Goal: Task Accomplishment & Management: Use online tool/utility

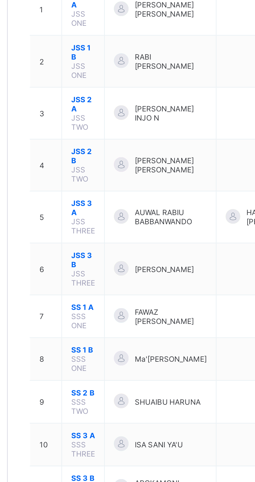
click at [123, 192] on div at bounding box center [122, 194] width 7 height 7
click at [99, 189] on span "JSS 3 A" at bounding box center [104, 190] width 11 height 9
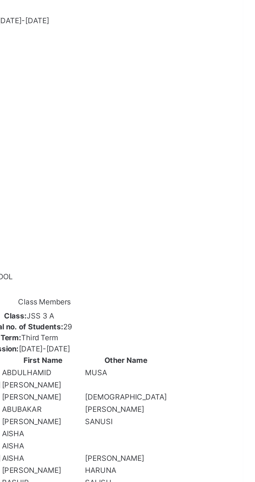
click at [101, 83] on span "Form Teacher" at bounding box center [90, 81] width 22 height 4
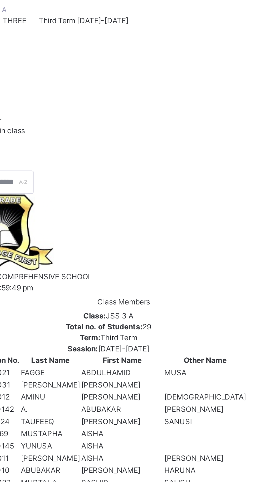
click at [88, 68] on span "Skills" at bounding box center [83, 65] width 9 height 4
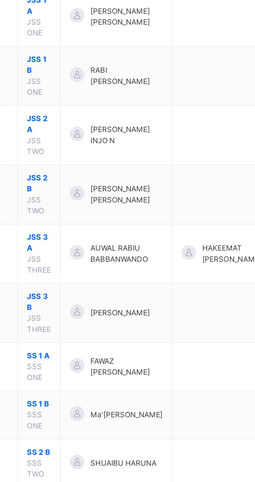
click at [130, 204] on td "AUWAL RABIU BABBANWANDO" at bounding box center [140, 212] width 52 height 28
click at [101, 203] on span "JSS 3 A" at bounding box center [104, 207] width 11 height 10
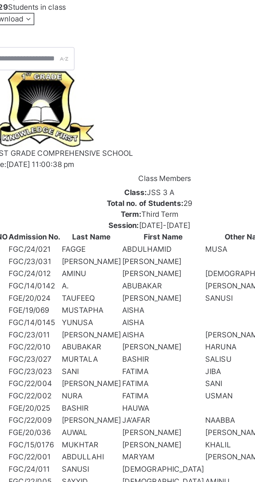
click at [88, 68] on span "Skills" at bounding box center [83, 65] width 9 height 4
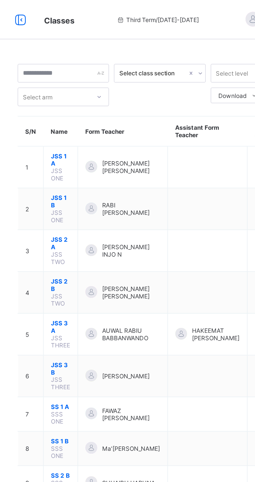
click at [99, 190] on span "JSS 3 A" at bounding box center [104, 190] width 11 height 9
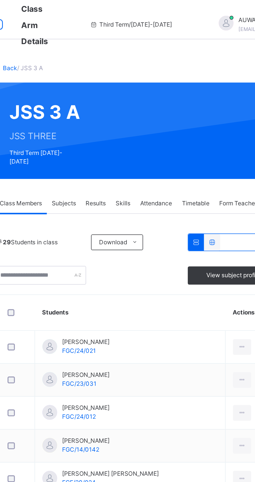
click at [154, 116] on span "Skills" at bounding box center [153, 118] width 9 height 5
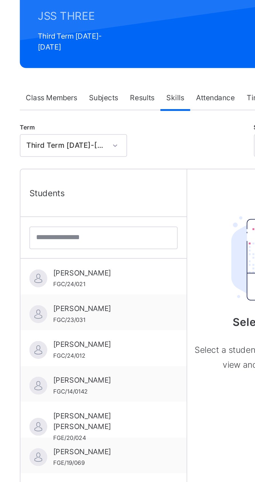
click at [112, 200] on span "ABDULHAMID MUSA FAGGE" at bounding box center [120, 202] width 51 height 5
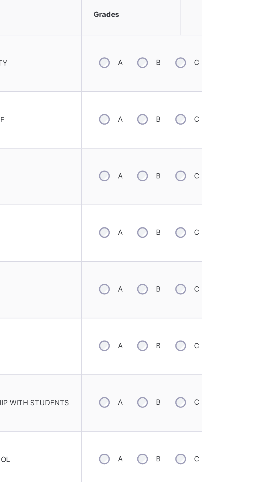
click at [227, 318] on div "B" at bounding box center [228, 321] width 15 height 12
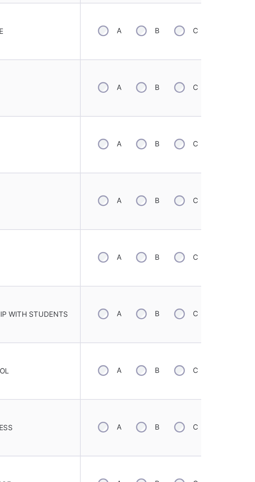
click at [227, 372] on div "B" at bounding box center [228, 375] width 15 height 12
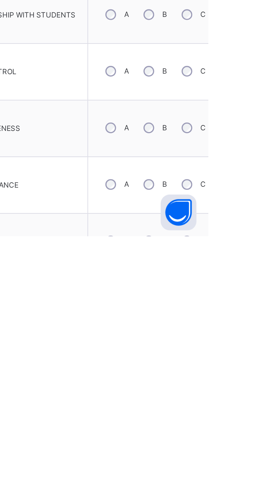
click at [241, 452] on div "C" at bounding box center [248, 457] width 16 height 12
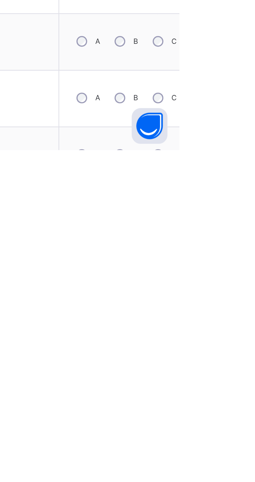
click at [246, 480] on div "C" at bounding box center [248, 484] width 16 height 12
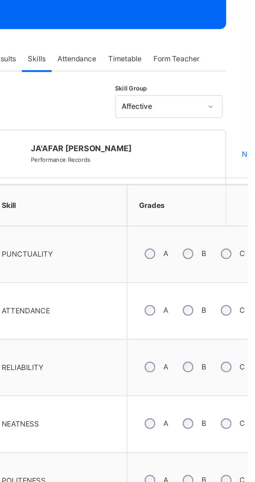
click at [232, 235] on div "B" at bounding box center [228, 239] width 15 height 12
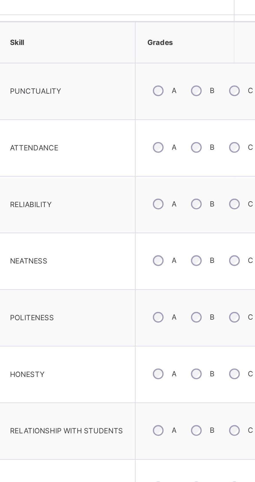
click at [243, 315] on div "C" at bounding box center [248, 321] width 16 height 12
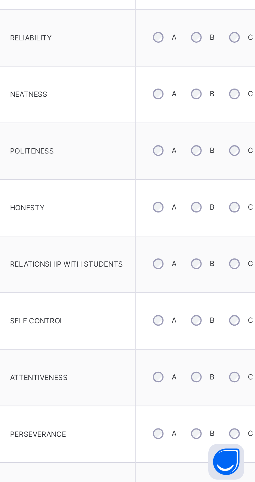
click at [227, 399] on div "B" at bounding box center [228, 403] width 15 height 12
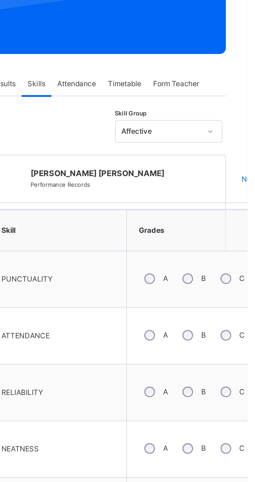
click at [230, 206] on div "B" at bounding box center [228, 212] width 15 height 12
click at [228, 236] on div "B" at bounding box center [228, 239] width 15 height 12
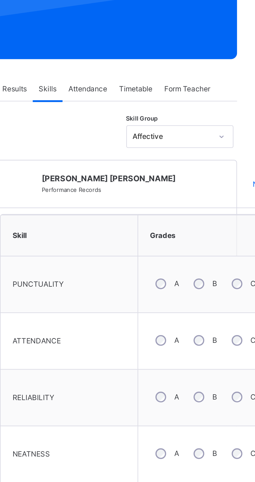
click at [210, 235] on div "A" at bounding box center [210, 239] width 15 height 12
click at [208, 265] on div "A" at bounding box center [210, 267] width 15 height 12
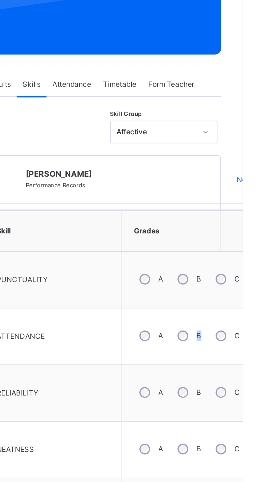
click at [183, 256] on div "RELIABILITY" at bounding box center [164, 266] width 60 height 21
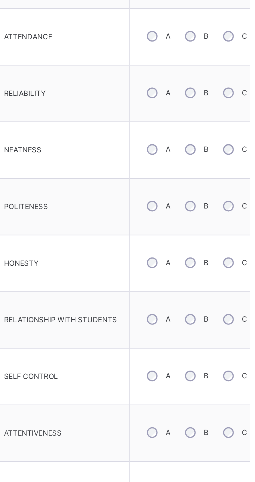
click at [211, 397] on div "A" at bounding box center [210, 403] width 15 height 12
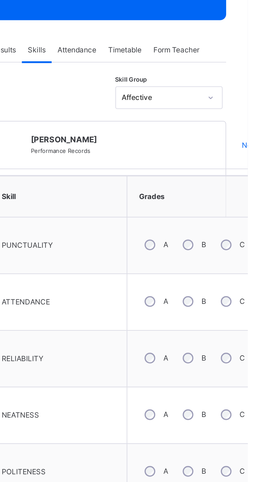
click at [242, 263] on div "C" at bounding box center [248, 267] width 16 height 12
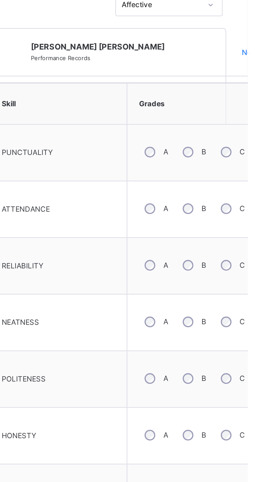
click at [209, 317] on div "A" at bounding box center [210, 321] width 15 height 12
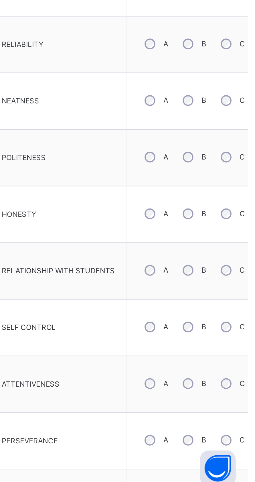
click at [224, 426] on div "B" at bounding box center [228, 430] width 15 height 12
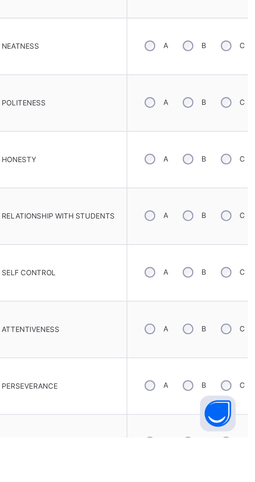
click at [242, 424] on div "C" at bounding box center [248, 430] width 16 height 12
click at [222, 424] on div "B" at bounding box center [228, 430] width 15 height 12
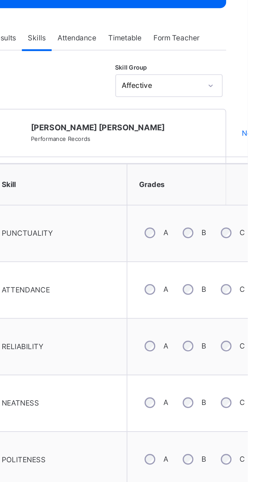
click at [210, 290] on div "A" at bounding box center [210, 294] width 15 height 12
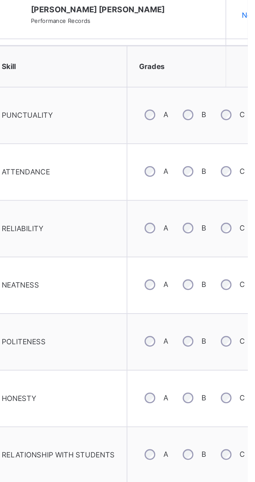
click at [206, 318] on div "A" at bounding box center [210, 321] width 15 height 12
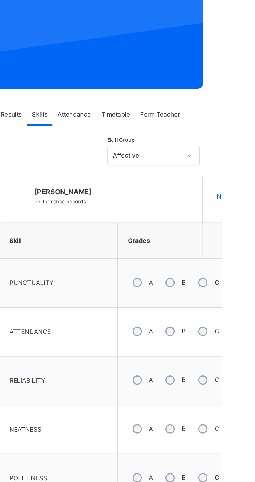
click at [226, 211] on div "B" at bounding box center [228, 212] width 15 height 12
click at [242, 263] on div "C" at bounding box center [248, 267] width 16 height 12
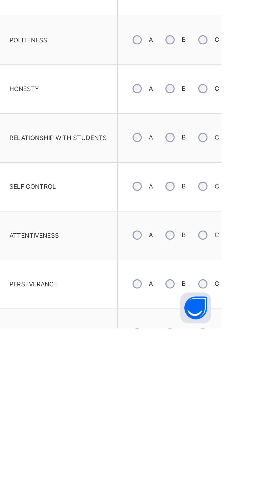
click at [247, 480] on div "C" at bounding box center [248, 484] width 16 height 12
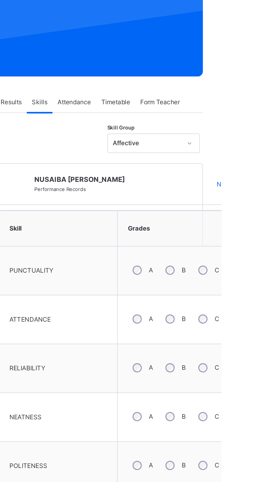
click at [231, 234] on div "B" at bounding box center [228, 239] width 15 height 12
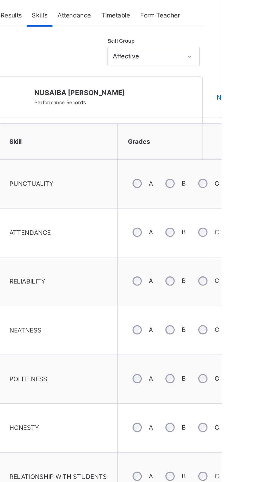
click at [247, 315] on div "C" at bounding box center [248, 321] width 16 height 12
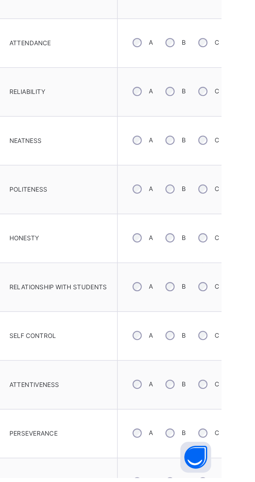
click at [230, 398] on div "B" at bounding box center [228, 403] width 15 height 12
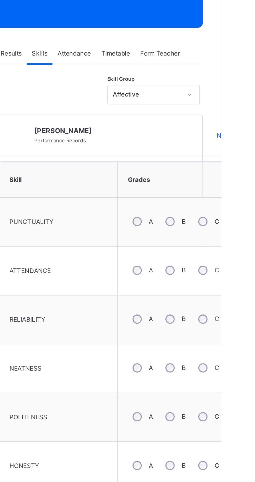
click at [246, 263] on div "C" at bounding box center [248, 267] width 16 height 12
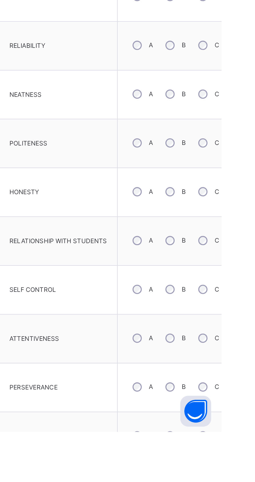
click at [225, 454] on div "B" at bounding box center [228, 457] width 15 height 12
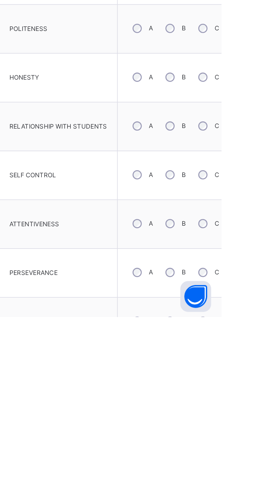
click at [248, 478] on div "C" at bounding box center [248, 484] width 16 height 12
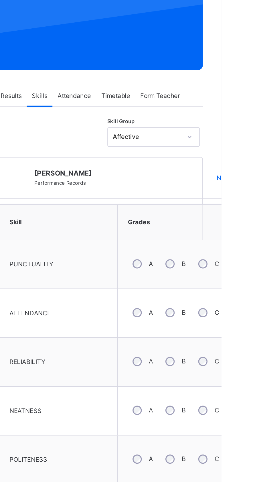
click at [227, 263] on div "B" at bounding box center [228, 267] width 15 height 12
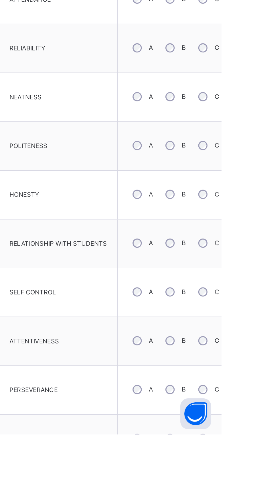
click at [226, 428] on div "B" at bounding box center [228, 430] width 15 height 12
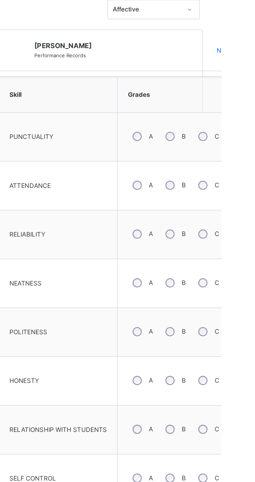
click at [205, 315] on div "A" at bounding box center [210, 321] width 15 height 12
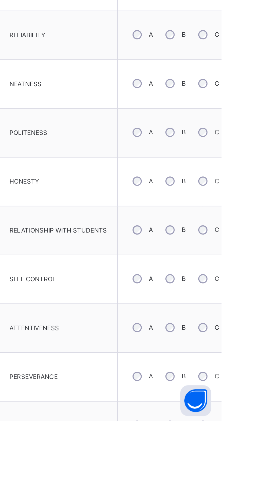
click at [226, 456] on div "B" at bounding box center [228, 457] width 15 height 12
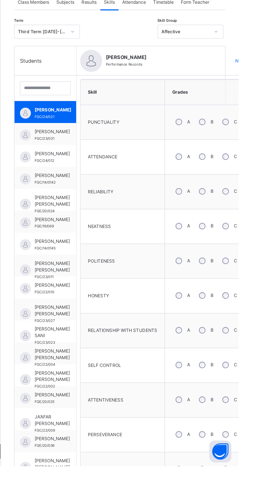
click at [111, 235] on span "ABDULRAHMAN MUHAMMAD AMINU" at bounding box center [109, 237] width 28 height 5
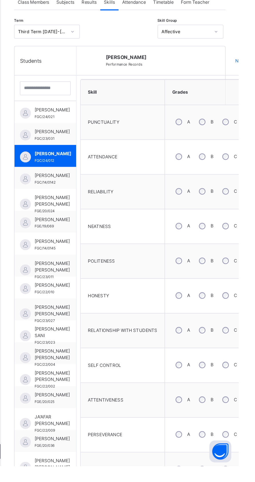
click at [104, 254] on span "ABUBAKAR IBRAHIM A." at bounding box center [109, 254] width 28 height 5
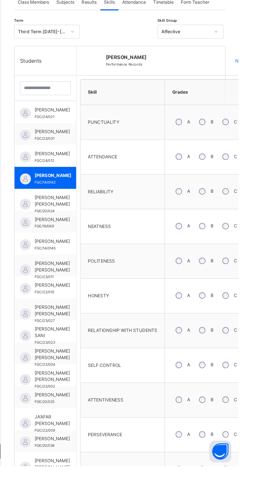
click at [102, 272] on span "ADAM SANUSI TAUFEEQ" at bounding box center [109, 274] width 28 height 10
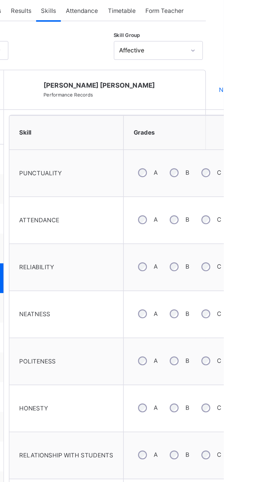
click at [228, 262] on div "B" at bounding box center [228, 267] width 15 height 12
click at [223, 290] on div "B" at bounding box center [228, 294] width 15 height 12
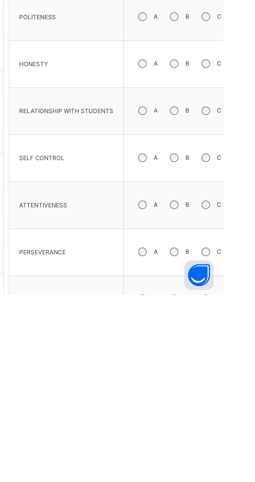
click at [212, 479] on div "A" at bounding box center [210, 484] width 15 height 12
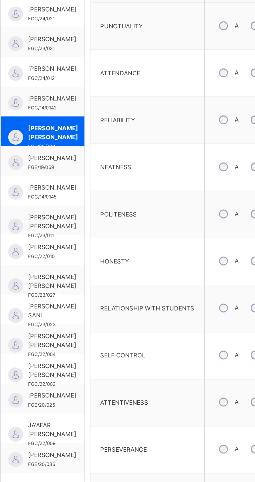
click at [109, 286] on span "AISHA MUSTAPHA" at bounding box center [109, 288] width 28 height 5
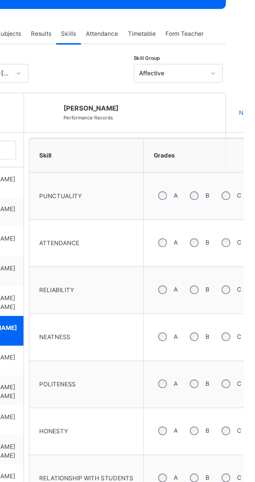
click at [227, 212] on div "B" at bounding box center [228, 212] width 15 height 12
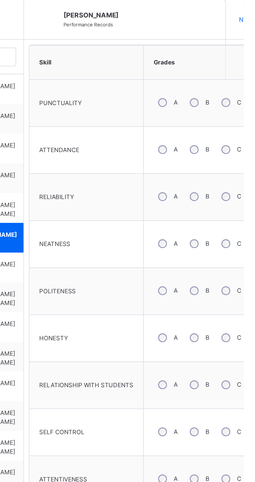
click at [223, 372] on div "B" at bounding box center [228, 375] width 15 height 12
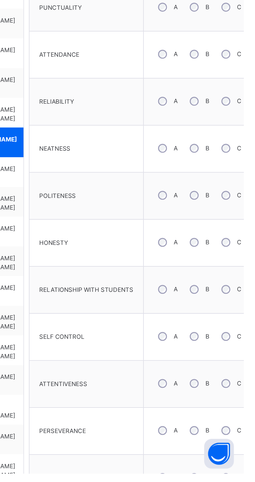
click at [235, 427] on div "B" at bounding box center [228, 430] width 15 height 12
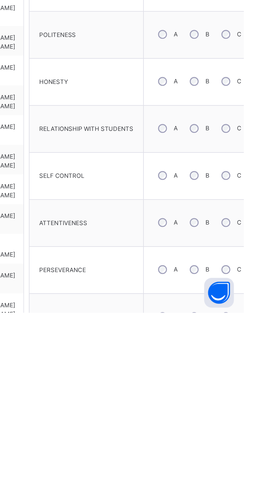
click at [248, 478] on div "C" at bounding box center [248, 484] width 16 height 12
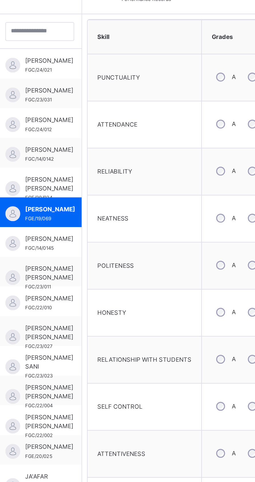
click at [108, 303] on span "AISHA YUNUSA" at bounding box center [109, 305] width 28 height 5
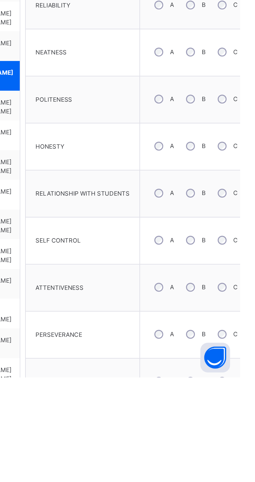
click at [242, 481] on div "C" at bounding box center [248, 484] width 16 height 12
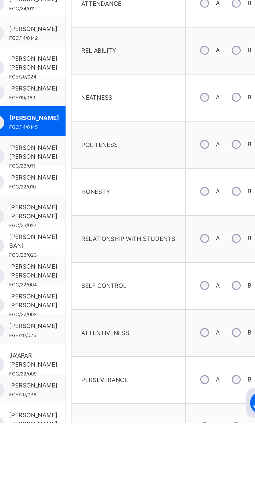
click at [105, 324] on span "AISHA UMAR MUNEER" at bounding box center [109, 325] width 28 height 10
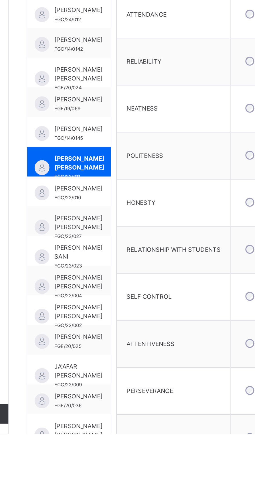
click at [104, 338] on span "AL-AMIN HARUNA ABUBAKAR" at bounding box center [109, 340] width 28 height 5
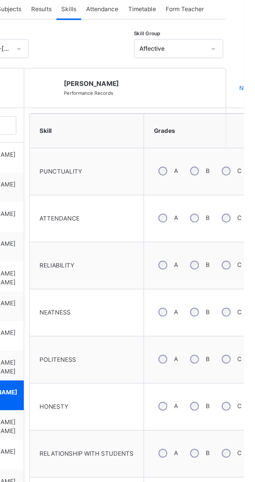
click at [226, 265] on div "B" at bounding box center [228, 267] width 15 height 12
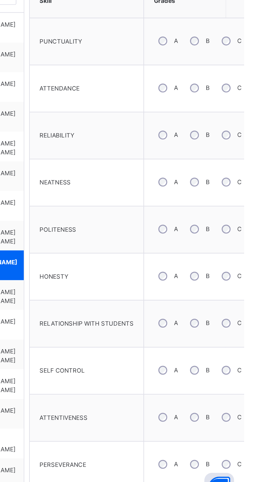
click at [223, 348] on div "B" at bounding box center [228, 348] width 15 height 12
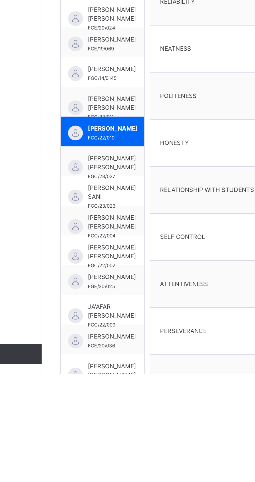
click at [105, 356] on span "BASHIR SALISU MURTALA" at bounding box center [109, 360] width 28 height 10
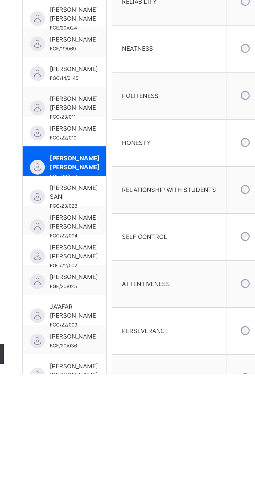
click at [108, 372] on span "FATIMA JIBA SANI" at bounding box center [109, 377] width 28 height 10
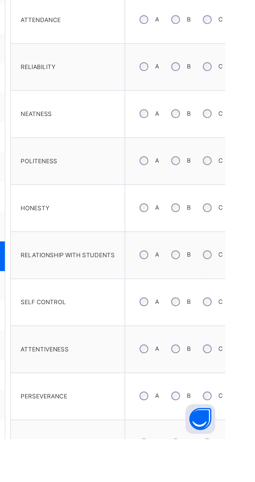
click at [231, 371] on div "B" at bounding box center [228, 375] width 15 height 12
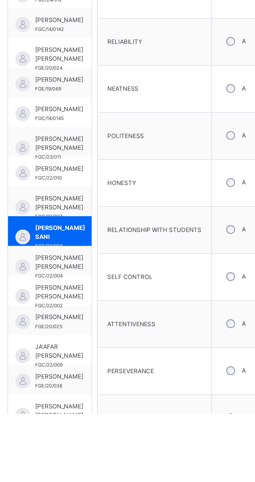
click at [102, 389] on span "FATIMA SANI IBRAHIM" at bounding box center [109, 394] width 28 height 10
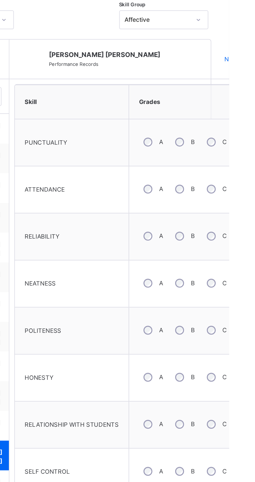
click at [233, 237] on label "B" at bounding box center [234, 239] width 2 height 5
click at [227, 317] on div "B" at bounding box center [228, 321] width 15 height 12
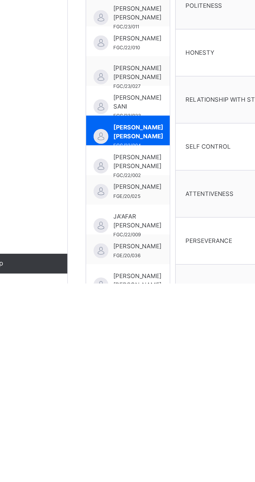
click at [103, 406] on span "FATIMA USMAN NURA" at bounding box center [109, 411] width 28 height 10
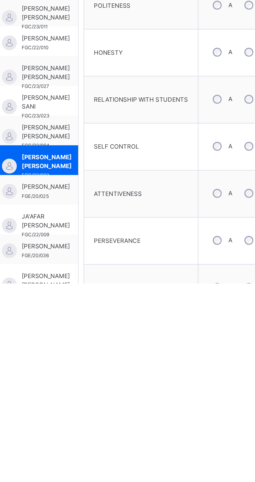
click at [108, 424] on span "HAUWA BASHIR" at bounding box center [109, 426] width 28 height 5
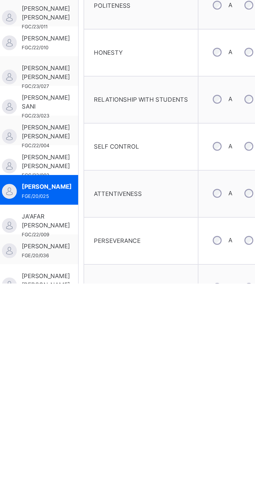
click at [109, 441] on span "JA'AFAR NAABBA ISMAIL" at bounding box center [109, 446] width 28 height 10
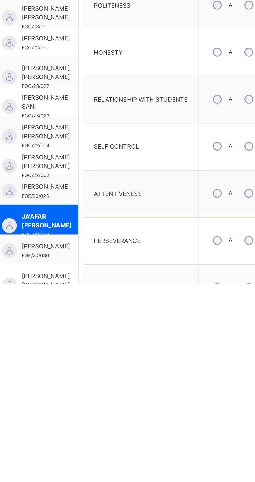
click at [106, 458] on span "KHADIJA IDRIS AUWAL" at bounding box center [109, 460] width 28 height 5
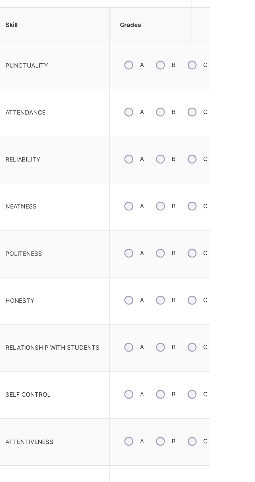
click at [241, 371] on div "C" at bounding box center [248, 375] width 16 height 12
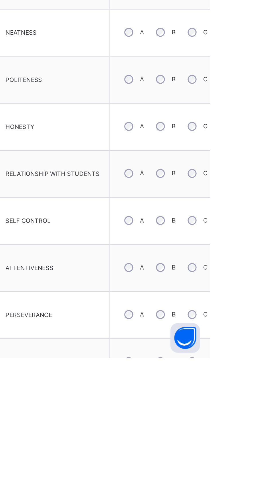
click at [251, 428] on div "C" at bounding box center [248, 430] width 16 height 12
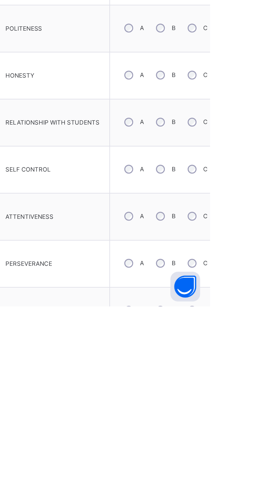
click at [251, 454] on label "C" at bounding box center [252, 456] width 3 height 5
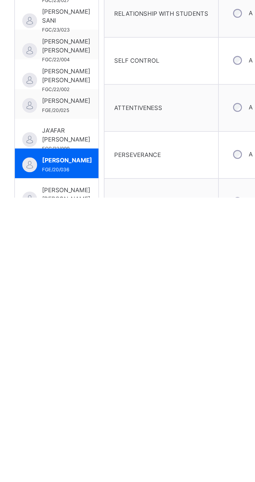
click at [107, 475] on span "KHADIJA KHALIL MUKHTAR" at bounding box center [109, 480] width 28 height 10
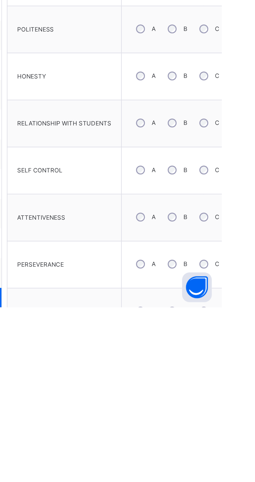
click at [223, 478] on div "B" at bounding box center [228, 484] width 15 height 12
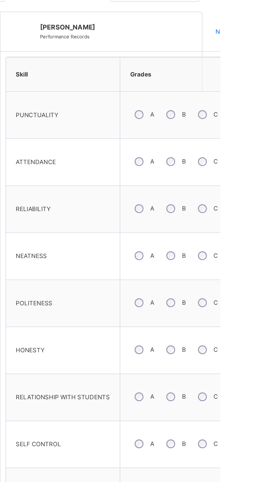
click at [225, 291] on div "B" at bounding box center [228, 294] width 15 height 12
click at [228, 318] on div "B" at bounding box center [228, 321] width 15 height 12
click at [223, 345] on div "B" at bounding box center [228, 348] width 15 height 12
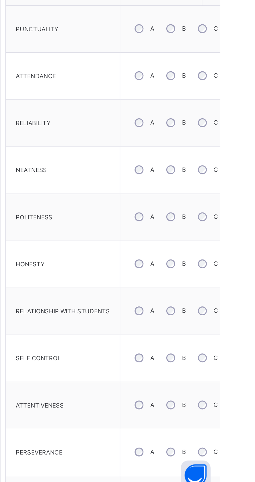
click at [215, 373] on label "A" at bounding box center [216, 375] width 2 height 5
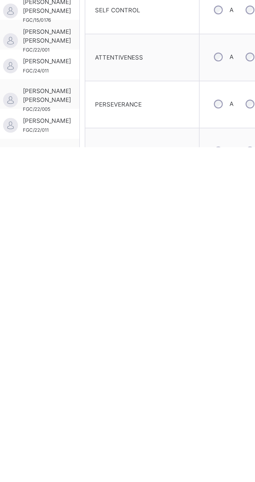
scroll to position [80, 0]
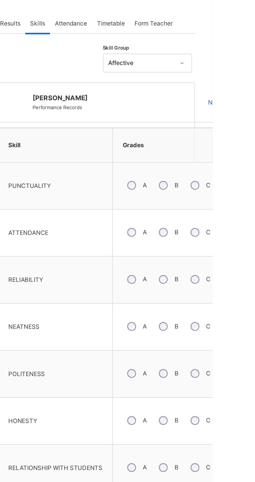
click at [233, 318] on label "B" at bounding box center [234, 320] width 2 height 5
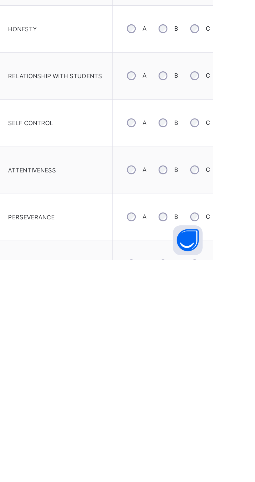
click at [223, 453] on div "B" at bounding box center [228, 457] width 15 height 12
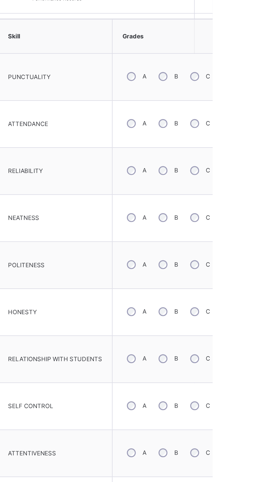
click at [210, 315] on div "A" at bounding box center [210, 321] width 15 height 12
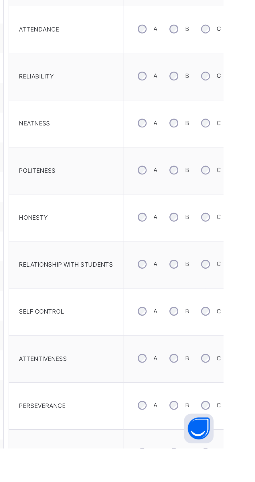
click at [243, 372] on div "C" at bounding box center [248, 375] width 16 height 12
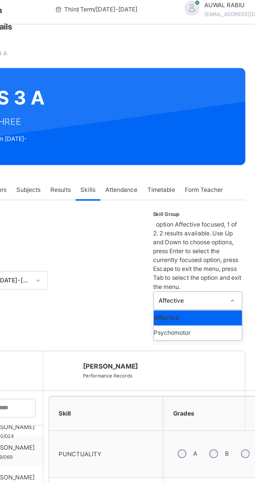
click at [215, 197] on div "Psychomotor" at bounding box center [217, 201] width 51 height 9
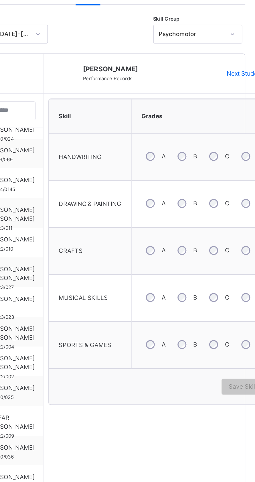
click at [214, 289] on div "B" at bounding box center [210, 294] width 15 height 12
click at [239, 343] on span "Save Skill" at bounding box center [243, 345] width 16 height 5
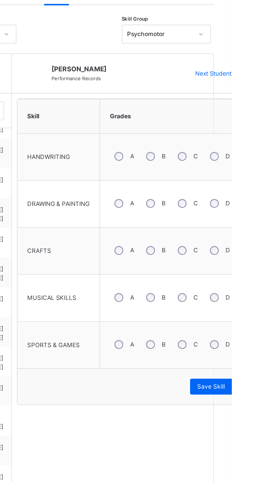
click at [245, 343] on span "Save Skill" at bounding box center [243, 345] width 16 height 5
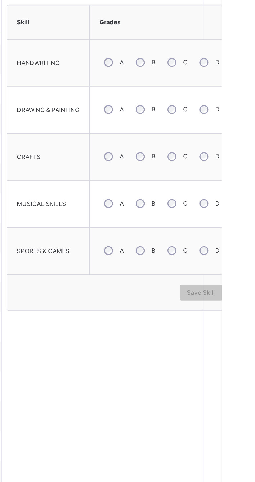
click at [228, 318] on div "C" at bounding box center [229, 321] width 16 height 12
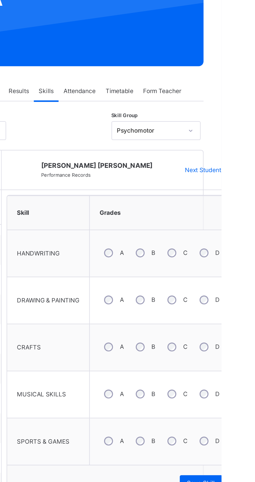
click at [246, 343] on span "Save Skill" at bounding box center [243, 345] width 16 height 5
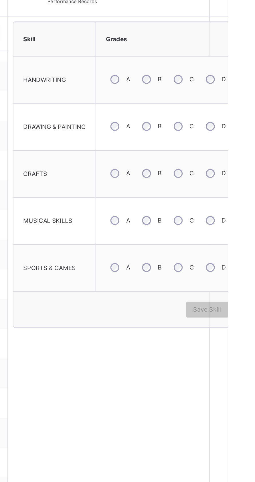
click at [210, 235] on div "B" at bounding box center [210, 239] width 15 height 12
click at [248, 343] on span "Save Skill" at bounding box center [243, 345] width 16 height 5
click at [247, 343] on div "Save Skill" at bounding box center [243, 345] width 25 height 9
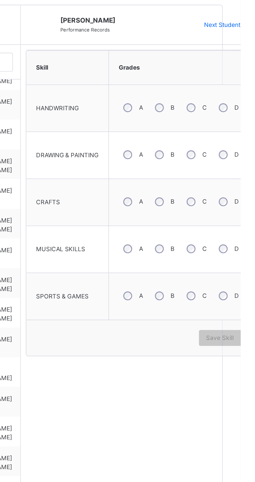
click at [233, 319] on div "C" at bounding box center [229, 321] width 16 height 12
click at [207, 239] on div "B" at bounding box center [210, 239] width 15 height 12
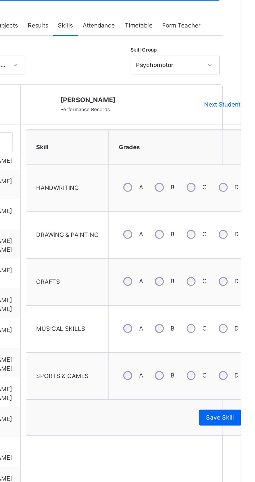
click at [243, 343] on span "Save Skill" at bounding box center [243, 345] width 16 height 5
click at [244, 343] on span "Save Skill" at bounding box center [243, 345] width 16 height 5
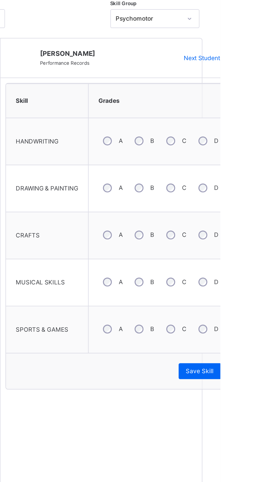
click at [245, 343] on span "Save Skill" at bounding box center [243, 345] width 16 height 5
click at [246, 343] on span "Save Skill" at bounding box center [243, 345] width 16 height 5
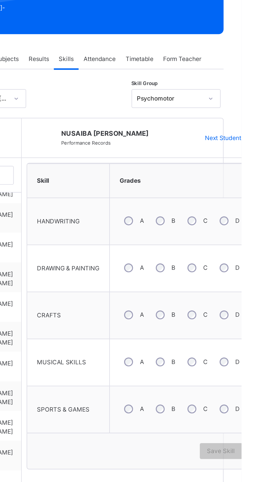
click at [213, 207] on div "B" at bounding box center [210, 212] width 15 height 12
click at [241, 344] on div "Save Skill" at bounding box center [243, 345] width 25 height 9
click at [245, 343] on span "Save Skill" at bounding box center [243, 345] width 16 height 5
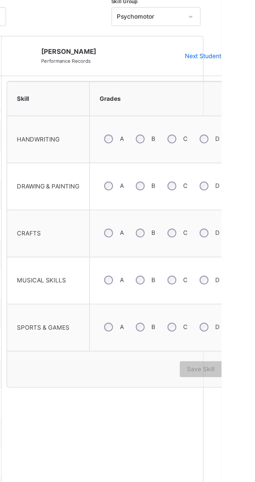
click at [214, 235] on div "B" at bounding box center [210, 239] width 15 height 12
click at [246, 343] on div "Save Skill" at bounding box center [243, 345] width 25 height 9
click at [244, 341] on span "Save Skill" at bounding box center [248, 343] width 16 height 4
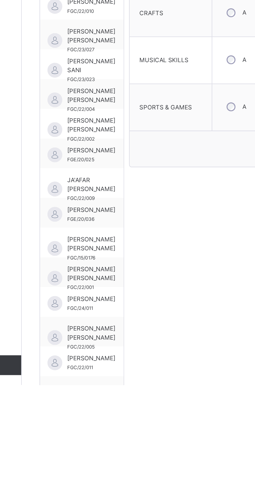
click at [111, 481] on span "MUJITABA SHAMSUDDEEN KABIR" at bounding box center [109, 483] width 28 height 5
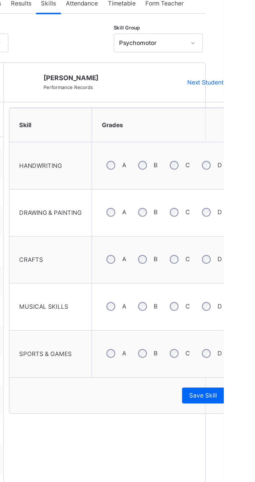
click at [245, 343] on div "Save Skill" at bounding box center [243, 345] width 25 height 9
click at [247, 343] on span "Save Skill" at bounding box center [243, 345] width 16 height 5
click at [244, 343] on span "Save Skill" at bounding box center [243, 345] width 16 height 5
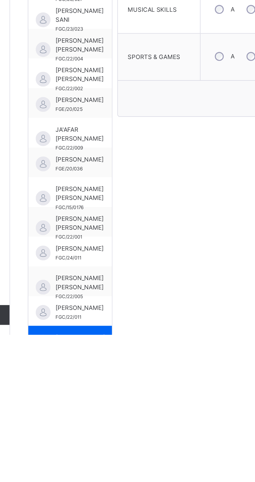
click at [108, 464] on span "MUHSIN IBRAHIM" at bounding box center [109, 466] width 28 height 5
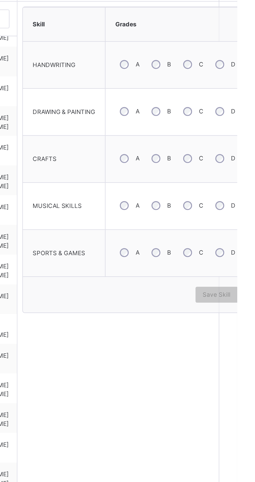
click at [216, 237] on label "B" at bounding box center [216, 239] width 2 height 5
click at [243, 343] on div "Save Skill" at bounding box center [243, 345] width 25 height 9
click at [244, 343] on span "Save Skill" at bounding box center [243, 345] width 16 height 5
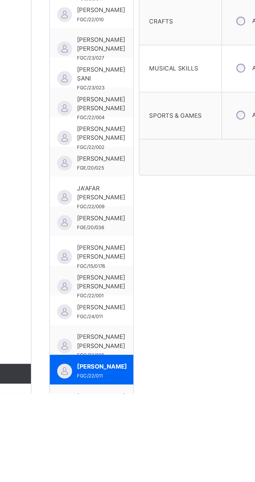
click at [105, 451] on span "MUHAMMAD AMINU SAYYID" at bounding box center [109, 452] width 28 height 10
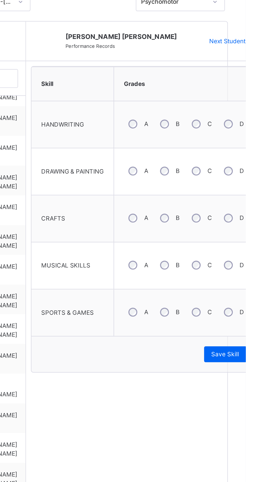
click at [239, 343] on span "Save Skill" at bounding box center [243, 345] width 16 height 5
click at [243, 343] on div "Save Skill" at bounding box center [243, 345] width 25 height 9
click at [243, 344] on div "Save Skill" at bounding box center [243, 345] width 25 height 9
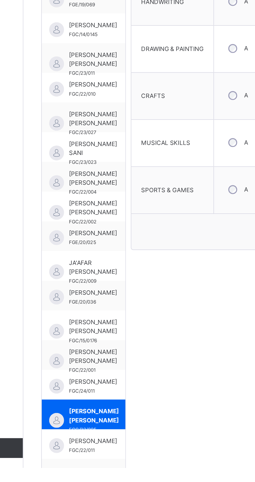
click at [108, 430] on span "MUHAMMAD SANUSI" at bounding box center [109, 432] width 28 height 5
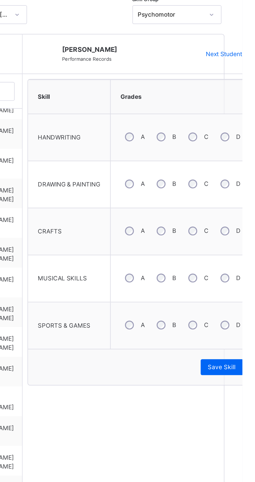
click at [242, 343] on div "Save Skill" at bounding box center [243, 345] width 25 height 9
click at [242, 341] on span "Save Skill" at bounding box center [248, 343] width 16 height 4
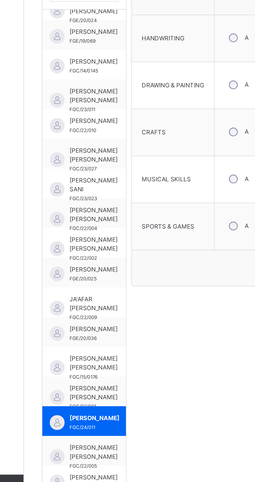
click at [106, 408] on div "MARYAM AHMED ABDULLAHI FGC/22/001" at bounding box center [103, 416] width 48 height 17
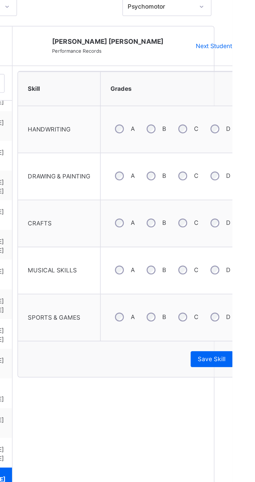
click at [243, 343] on span "Save Skill" at bounding box center [243, 345] width 16 height 5
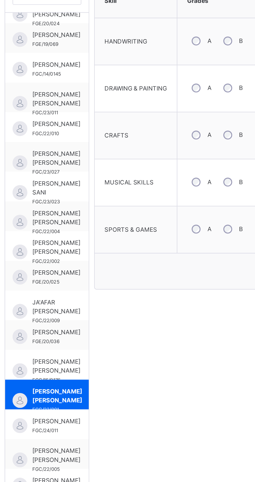
click at [107, 395] on span "KHADIJA KHALIL MUKHTAR" at bounding box center [109, 400] width 28 height 10
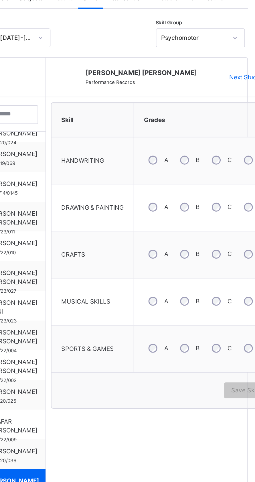
click at [222, 315] on div "C" at bounding box center [229, 321] width 16 height 12
click at [237, 343] on span "Save Skill" at bounding box center [243, 345] width 16 height 5
click at [237, 342] on div "Save Skill" at bounding box center [198, 343] width 116 height 5
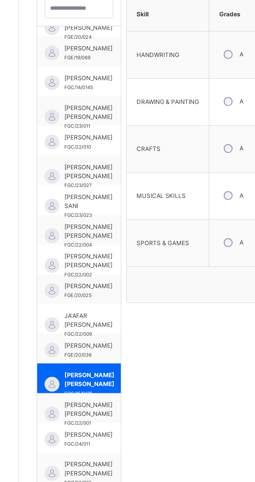
click at [104, 378] on span "KHADIJA IDRIS AUWAL" at bounding box center [109, 380] width 28 height 5
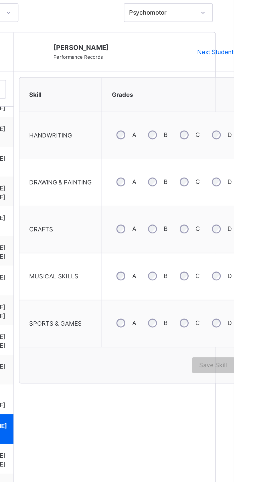
click at [213, 262] on div "B" at bounding box center [210, 267] width 15 height 12
click at [229, 235] on div "C" at bounding box center [229, 239] width 16 height 12
click at [231, 207] on div "C" at bounding box center [229, 212] width 16 height 12
click at [246, 343] on span "Save Skill" at bounding box center [243, 345] width 16 height 5
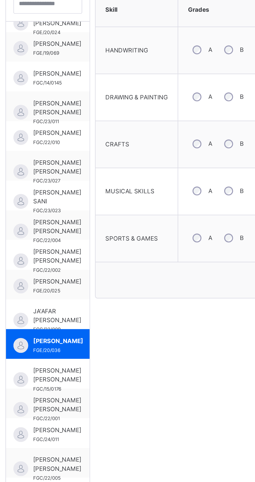
click at [106, 361] on span "JA'AFAR NAABBA ISMAIL" at bounding box center [109, 366] width 28 height 10
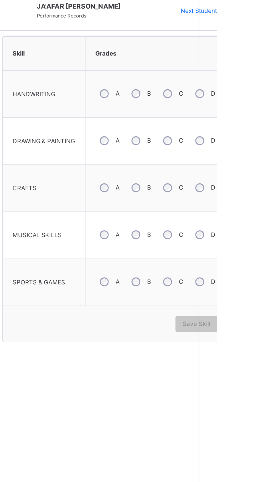
click at [212, 261] on div "B" at bounding box center [210, 267] width 15 height 12
click at [228, 236] on div "C" at bounding box center [229, 239] width 16 height 12
click at [237, 211] on div "C" at bounding box center [229, 212] width 16 height 12
click at [249, 343] on span "Save Skill" at bounding box center [243, 345] width 16 height 5
click at [248, 343] on div "Save Skill" at bounding box center [243, 345] width 25 height 9
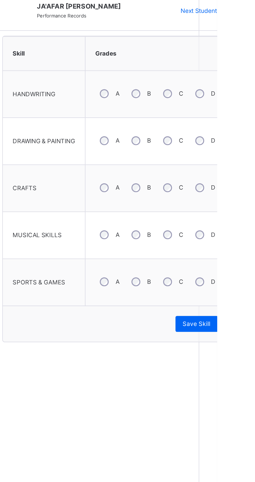
click at [246, 343] on span "Save Skill" at bounding box center [243, 345] width 16 height 5
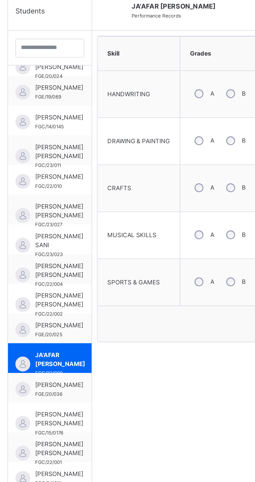
click at [107, 344] on span "HAUWA BASHIR" at bounding box center [109, 346] width 28 height 5
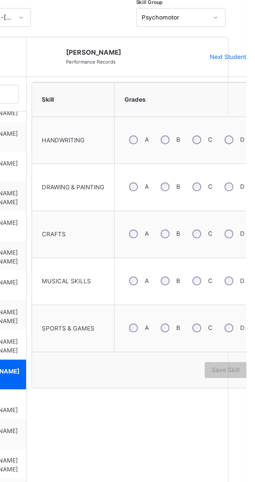
click at [210, 315] on div "B" at bounding box center [210, 321] width 15 height 12
click at [241, 343] on span "Save Skill" at bounding box center [243, 345] width 16 height 5
click at [243, 343] on span "Save Skill" at bounding box center [243, 345] width 16 height 5
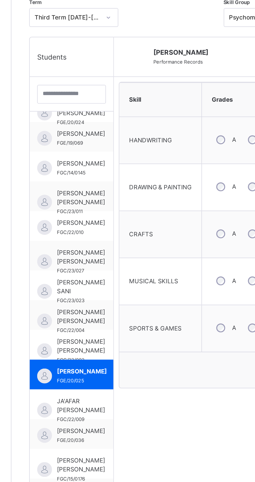
click at [100, 326] on span "FATIMA USMAN NURA" at bounding box center [109, 331] width 28 height 10
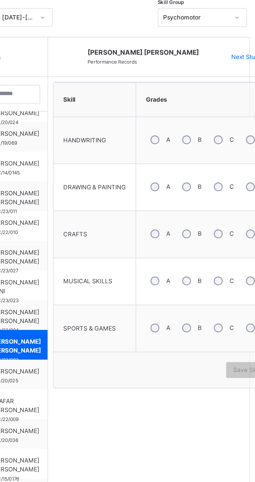
click at [223, 315] on div "C" at bounding box center [229, 321] width 16 height 12
click at [236, 343] on span "Save Skill" at bounding box center [243, 345] width 16 height 5
click at [238, 343] on span "Save Skill" at bounding box center [243, 345] width 16 height 5
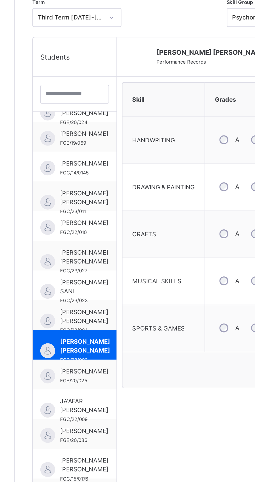
click at [104, 310] on span "FATIMA SANI IBRAHIM" at bounding box center [109, 314] width 28 height 10
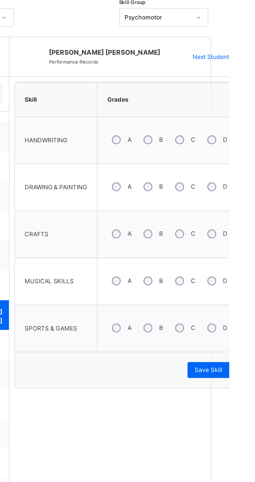
click at [245, 343] on span "Save Skill" at bounding box center [243, 345] width 16 height 5
click at [241, 343] on div "Save Skill" at bounding box center [198, 343] width 116 height 5
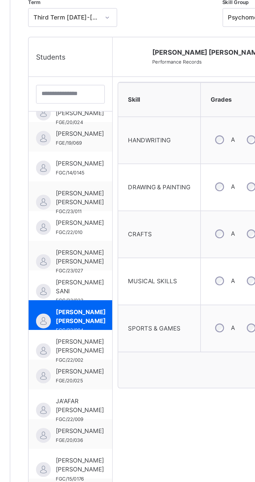
click at [108, 292] on span "FATIMA JIBA SANI" at bounding box center [109, 297] width 28 height 10
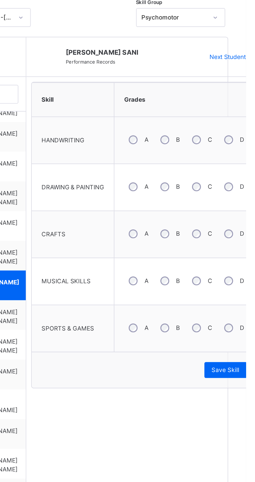
click at [240, 343] on span "Save Skill" at bounding box center [243, 345] width 16 height 5
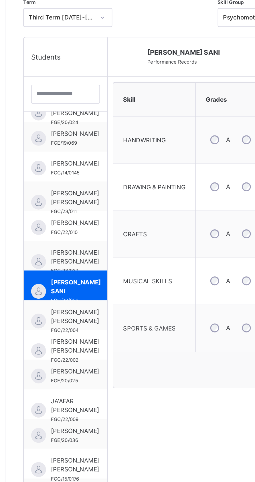
click at [108, 277] on span "BASHIR SALISU MURTALA" at bounding box center [109, 280] width 28 height 10
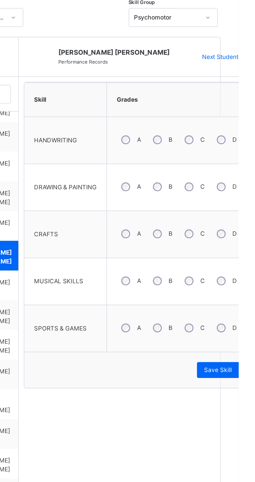
click at [238, 343] on div "Save Skill" at bounding box center [243, 345] width 25 height 9
click at [243, 341] on span "Save Skill" at bounding box center [248, 343] width 16 height 4
click at [237, 343] on div "Save Skill" at bounding box center [198, 343] width 116 height 5
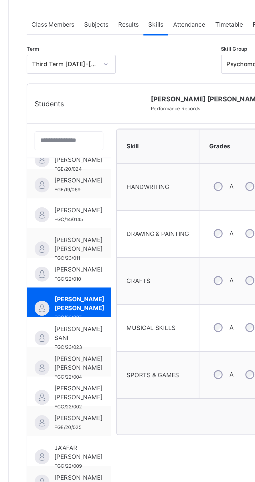
click at [106, 258] on span "AL-AMIN HARUNA ABUBAKAR" at bounding box center [109, 260] width 28 height 5
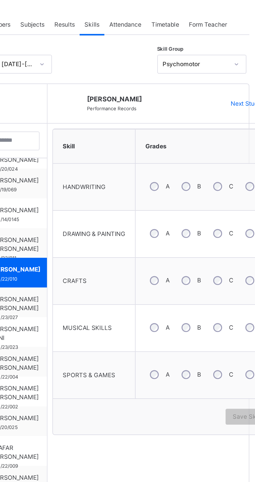
click at [208, 266] on div "B" at bounding box center [210, 267] width 15 height 12
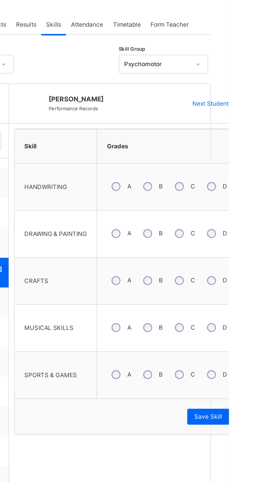
click at [244, 343] on span "Save Skill" at bounding box center [243, 345] width 16 height 5
click at [245, 344] on div "Save Skill" at bounding box center [243, 345] width 25 height 9
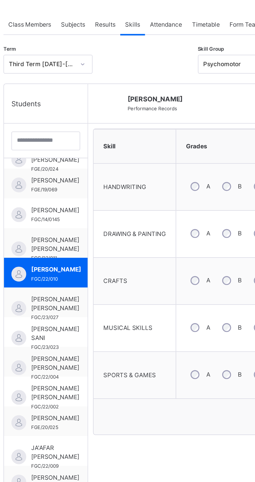
click at [111, 241] on span "AISHA UMAR MUNEER" at bounding box center [109, 246] width 28 height 10
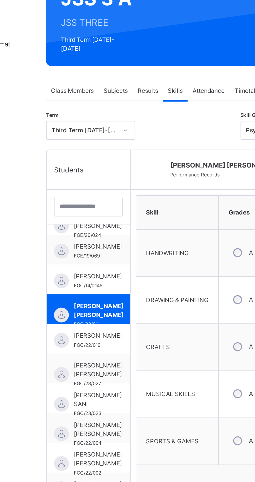
click at [103, 225] on span "AISHA YUNUSA" at bounding box center [109, 225] width 28 height 5
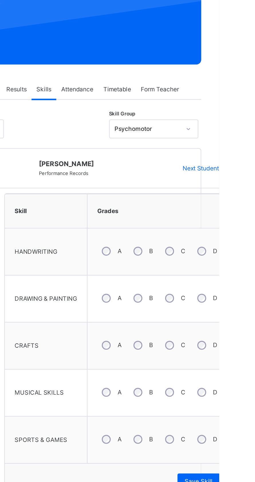
click at [247, 343] on span "Save Skill" at bounding box center [243, 345] width 16 height 5
click at [246, 343] on span "Save Skill" at bounding box center [243, 345] width 16 height 5
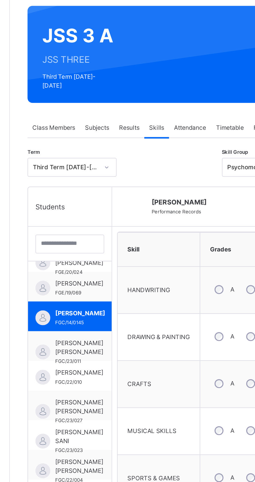
click at [111, 209] on span "AISHA MUSTAPHA" at bounding box center [109, 208] width 28 height 5
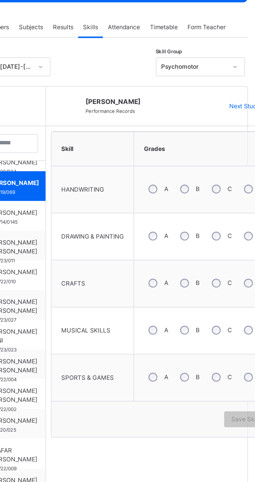
click at [197, 291] on label "A" at bounding box center [197, 293] width 2 height 5
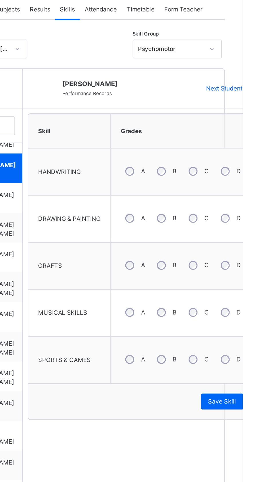
click at [247, 343] on span "Save Skill" at bounding box center [243, 345] width 16 height 5
click at [240, 343] on span "Save Skill" at bounding box center [243, 345] width 16 height 5
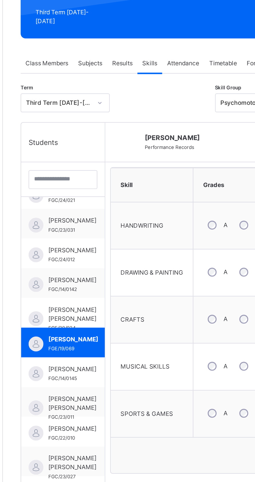
scroll to position [0, 0]
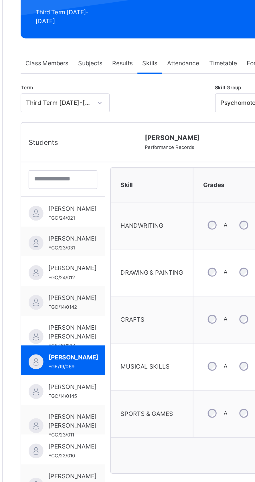
click at [107, 269] on span "ADAM SANUSI TAUFEEQ" at bounding box center [109, 274] width 28 height 10
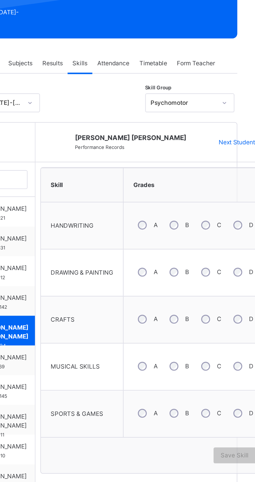
click at [208, 320] on div "B" at bounding box center [210, 321] width 15 height 12
click at [209, 239] on div "B" at bounding box center [210, 239] width 15 height 12
click at [240, 343] on span "Save Skill" at bounding box center [243, 345] width 16 height 5
click at [241, 343] on span "Save Skill" at bounding box center [243, 345] width 16 height 5
click at [224, 236] on div "C" at bounding box center [229, 239] width 16 height 12
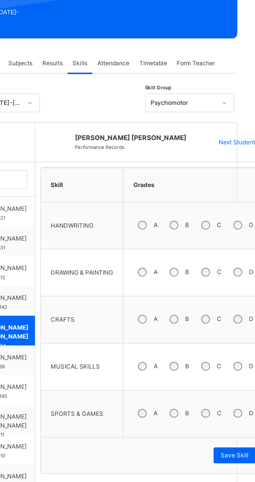
click at [242, 343] on span "Save Skill" at bounding box center [243, 345] width 16 height 5
click at [238, 343] on span "Save Skill" at bounding box center [243, 345] width 16 height 5
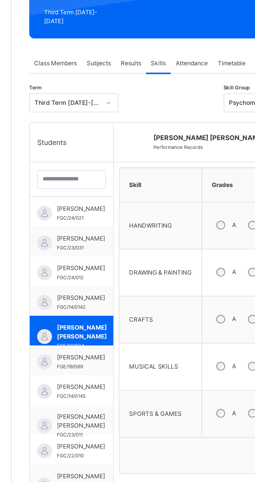
click at [111, 252] on span "ABUBAKAR IBRAHIM A." at bounding box center [109, 254] width 28 height 5
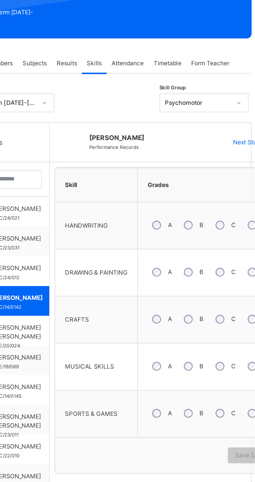
click at [210, 291] on div "B" at bounding box center [210, 294] width 15 height 12
click at [210, 263] on div "B" at bounding box center [210, 267] width 15 height 12
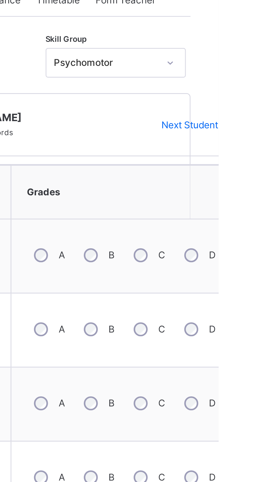
click at [232, 206] on div "C" at bounding box center [229, 212] width 16 height 12
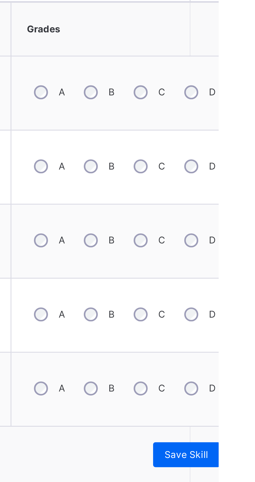
click at [243, 343] on span "Save Skill" at bounding box center [243, 345] width 16 height 5
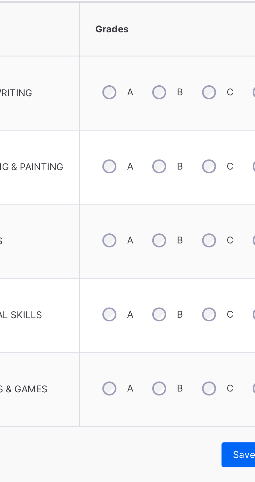
click at [235, 341] on div "Save Skill" at bounding box center [243, 345] width 25 height 9
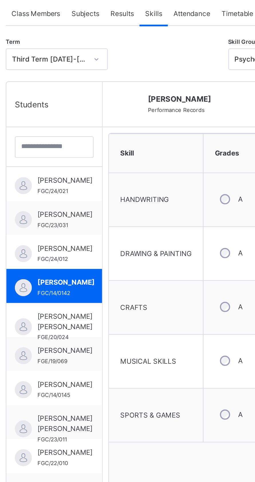
click at [98, 235] on span "ABDULRAHMAN MUHAMMAD AMINU" at bounding box center [109, 237] width 28 height 5
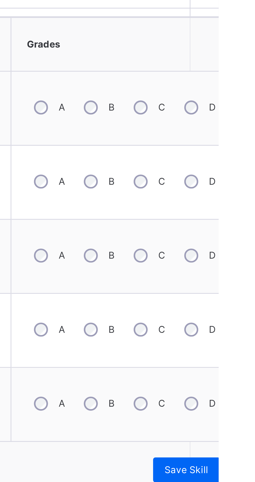
click at [252, 342] on div "Save Skill" at bounding box center [243, 345] width 25 height 9
click at [247, 343] on span "Save Skill" at bounding box center [243, 345] width 16 height 5
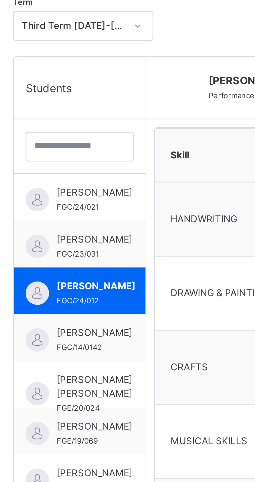
click at [113, 217] on span "ABDULRAHMAN ABDULAZEEZ" at bounding box center [109, 219] width 28 height 5
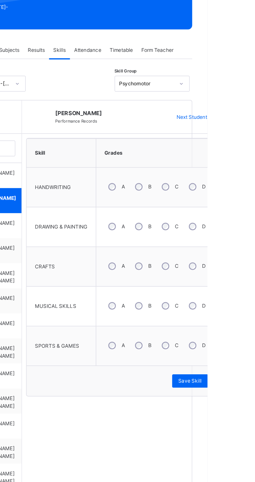
click at [248, 343] on span "Save Skill" at bounding box center [243, 345] width 16 height 5
click at [248, 341] on span "Save Skill" at bounding box center [248, 343] width 16 height 4
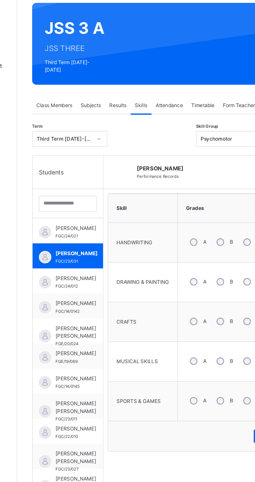
click at [109, 201] on span "ABDULHAMID MUSA FAGGE" at bounding box center [109, 202] width 28 height 5
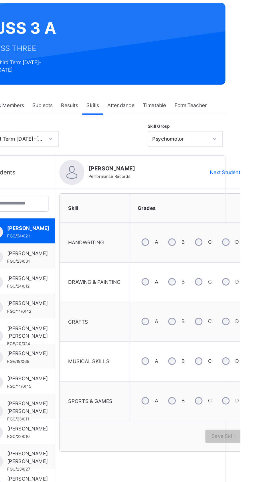
click at [206, 315] on div "B" at bounding box center [210, 321] width 15 height 12
click at [227, 239] on div "C" at bounding box center [229, 239] width 16 height 12
click at [245, 343] on span "Save Skill" at bounding box center [243, 345] width 16 height 5
